Goal: Task Accomplishment & Management: Use online tool/utility

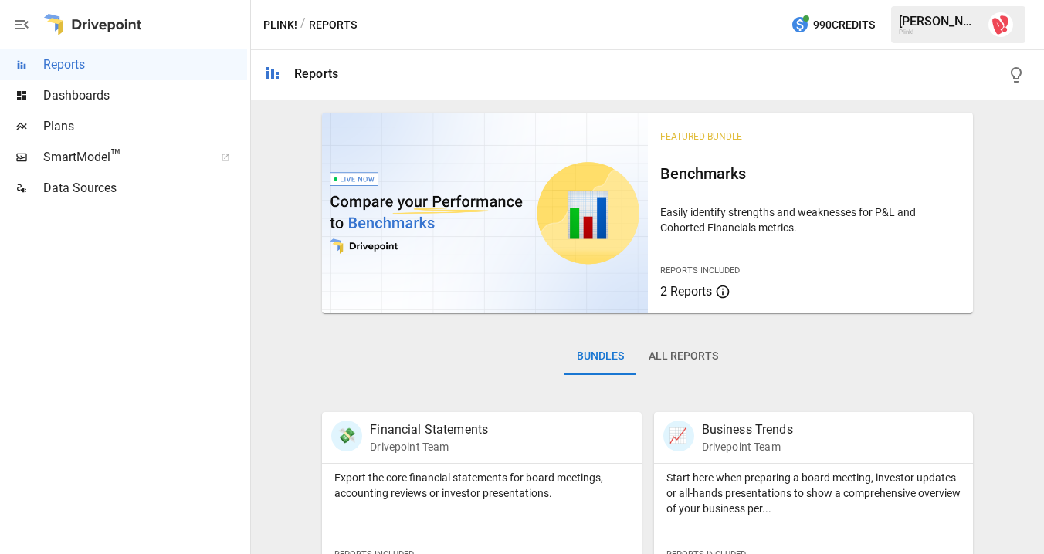
click at [95, 98] on span "Dashboards" at bounding box center [145, 95] width 204 height 19
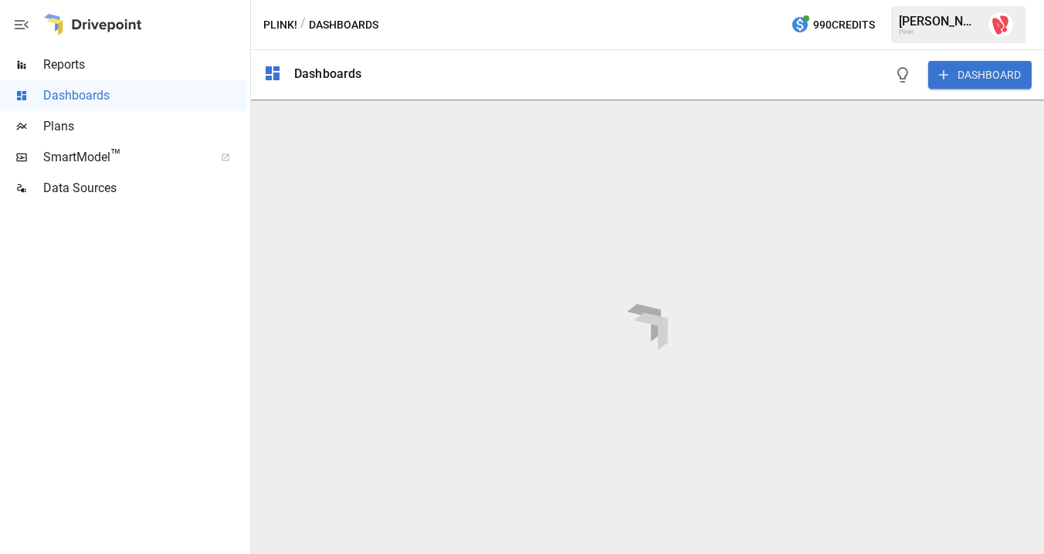
click at [64, 120] on span "Plans" at bounding box center [145, 126] width 204 height 19
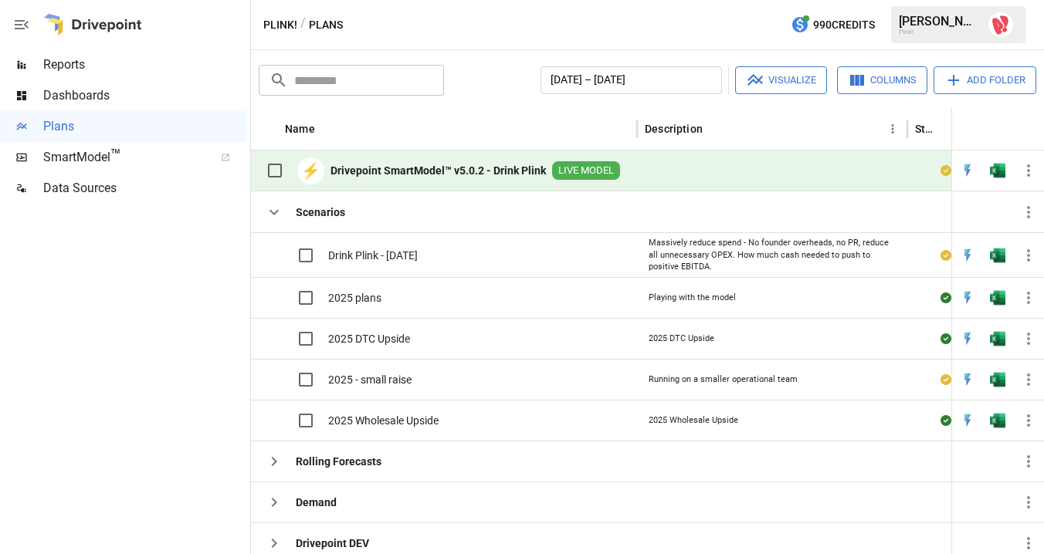
click at [459, 176] on b "Drivepoint SmartModel™ v5.0.2 - Drink Plink" at bounding box center [437, 170] width 215 height 15
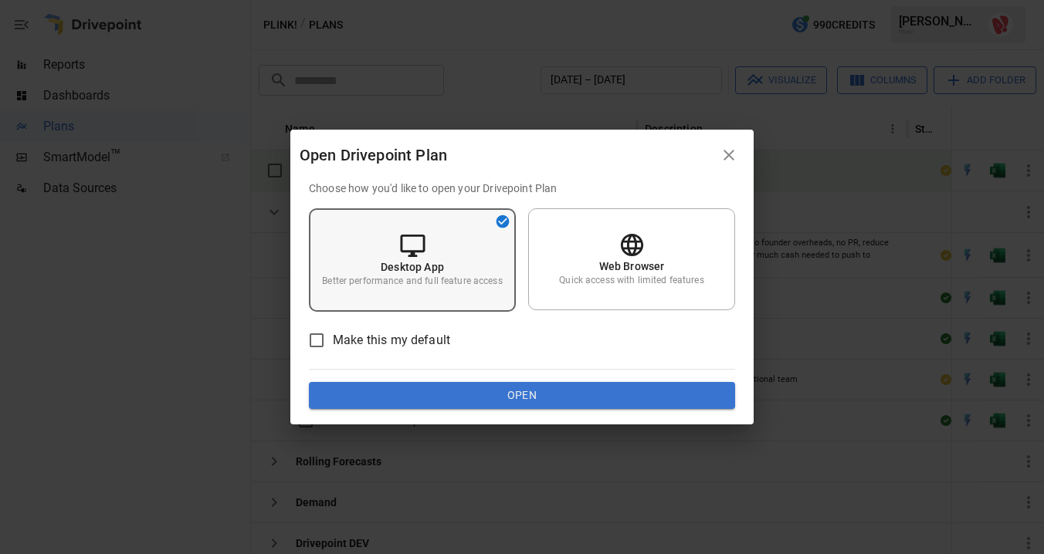
click at [459, 265] on div "Desktop App Better performance and full feature access" at bounding box center [412, 259] width 207 height 103
click at [493, 391] on button "Open" at bounding box center [522, 396] width 426 height 28
